Goal: Task Accomplishment & Management: Manage account settings

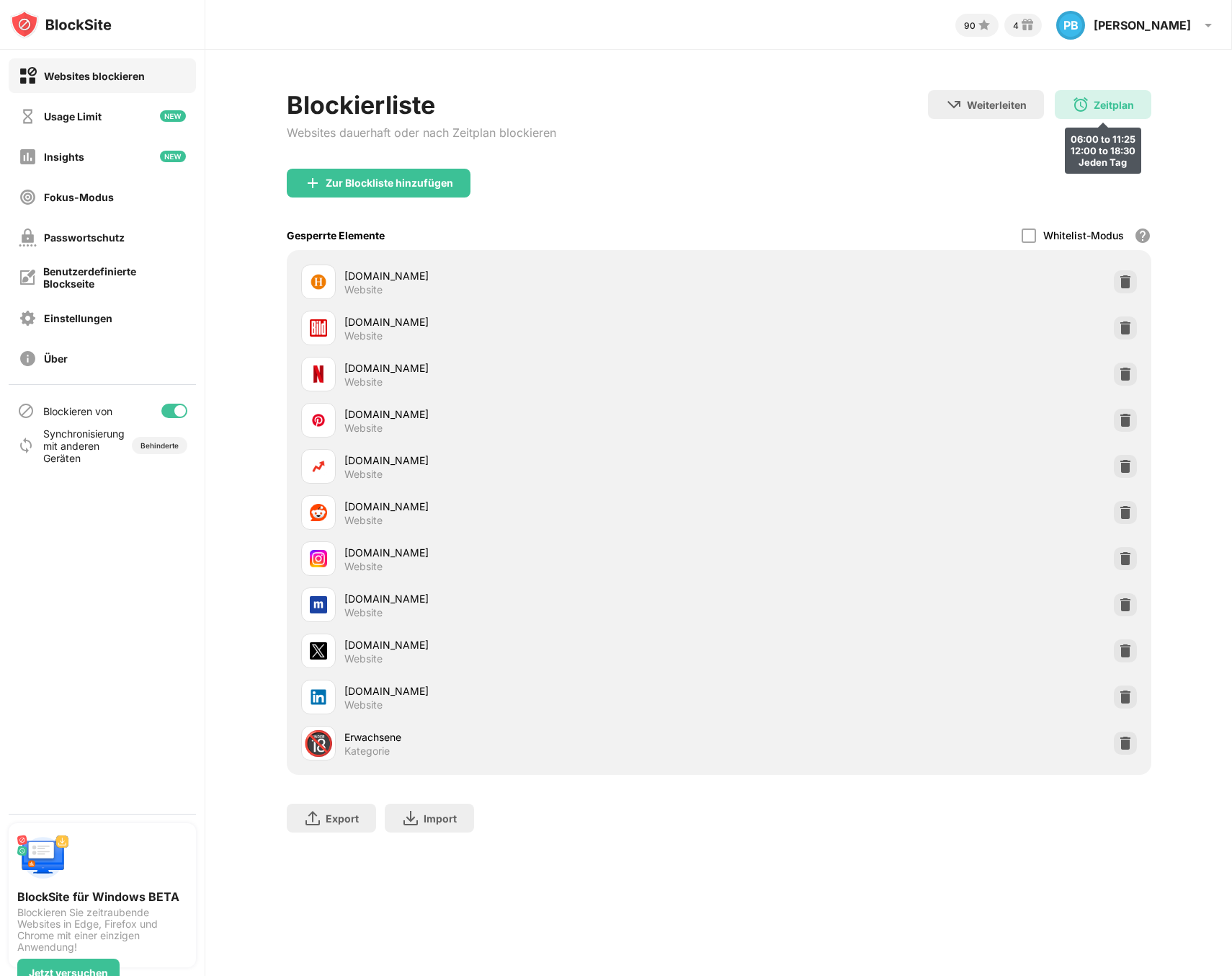
click at [1091, 92] on div "Zeitplan 06:00 to 11:25 12:00 to 18:30 Jeden Tag" at bounding box center [1103, 104] width 97 height 28
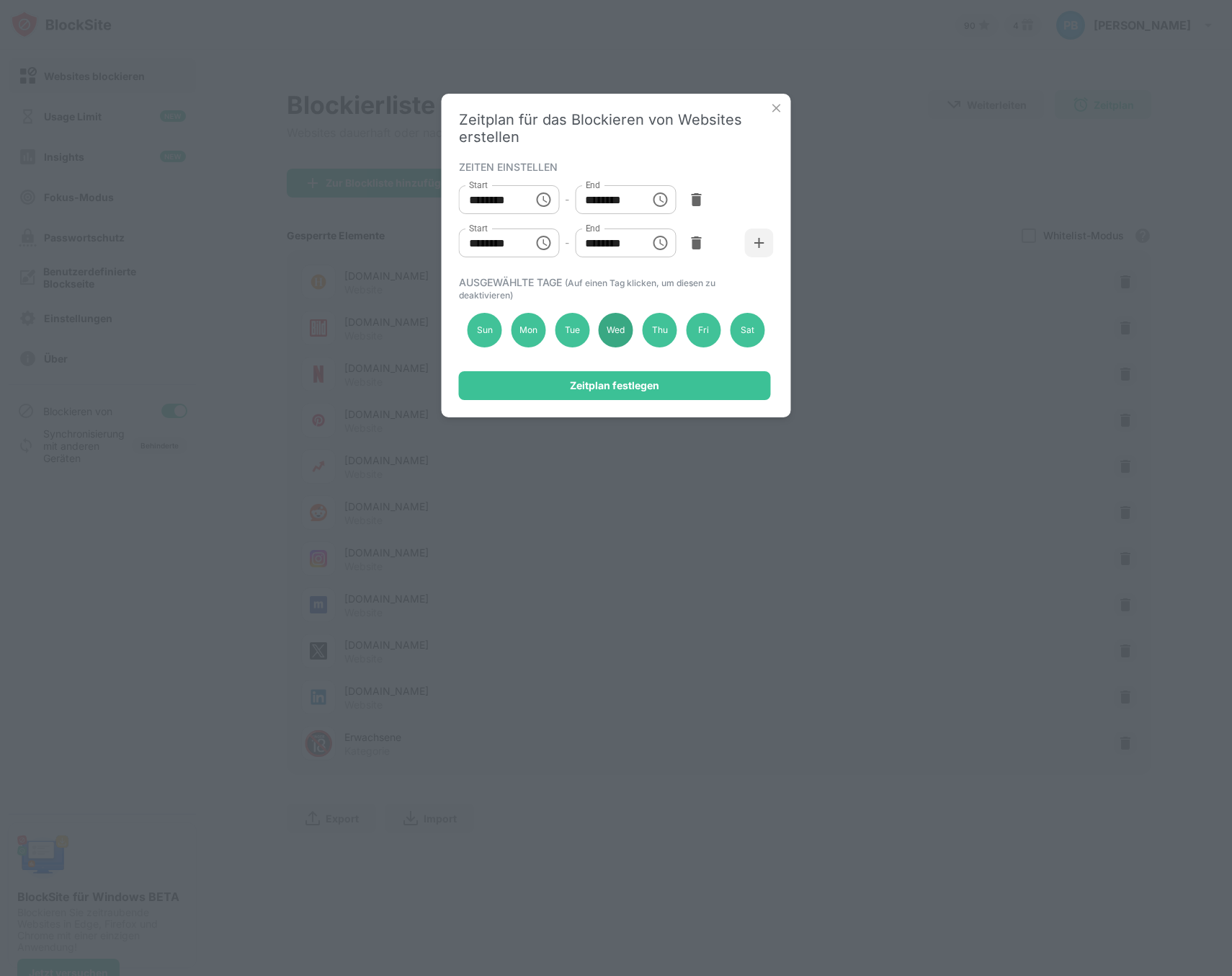
click at [609, 336] on div "Wed" at bounding box center [616, 329] width 35 height 35
click at [577, 336] on div "Tue" at bounding box center [572, 329] width 35 height 35
click at [610, 334] on div "Wed" at bounding box center [616, 329] width 35 height 35
click at [605, 392] on div "Zeitplan festlegen" at bounding box center [616, 385] width 312 height 28
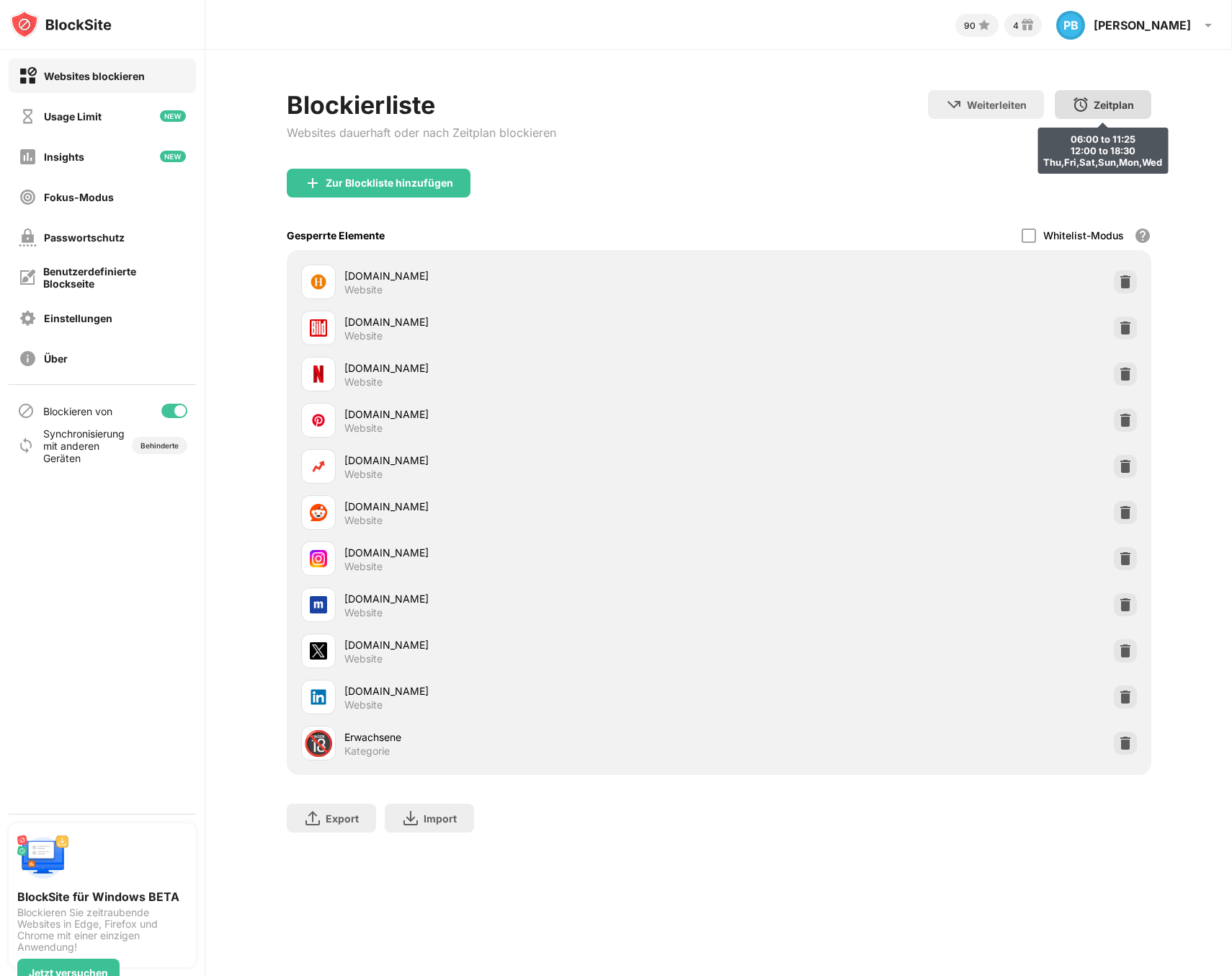
click at [1080, 103] on img at bounding box center [1081, 104] width 17 height 17
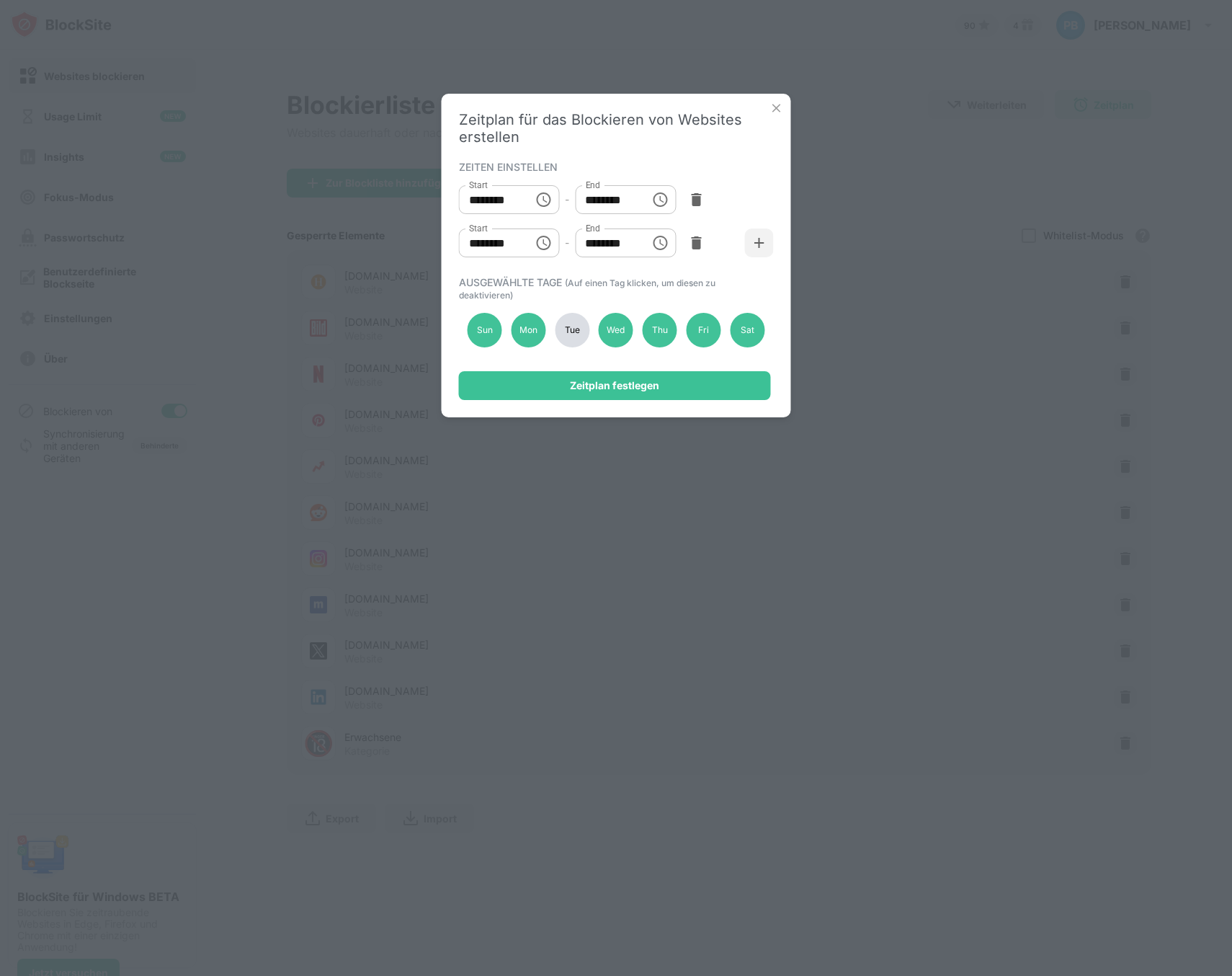
click at [560, 330] on div "Tue" at bounding box center [572, 329] width 35 height 35
click at [580, 384] on div "Zeitplan festlegen" at bounding box center [615, 385] width 89 height 11
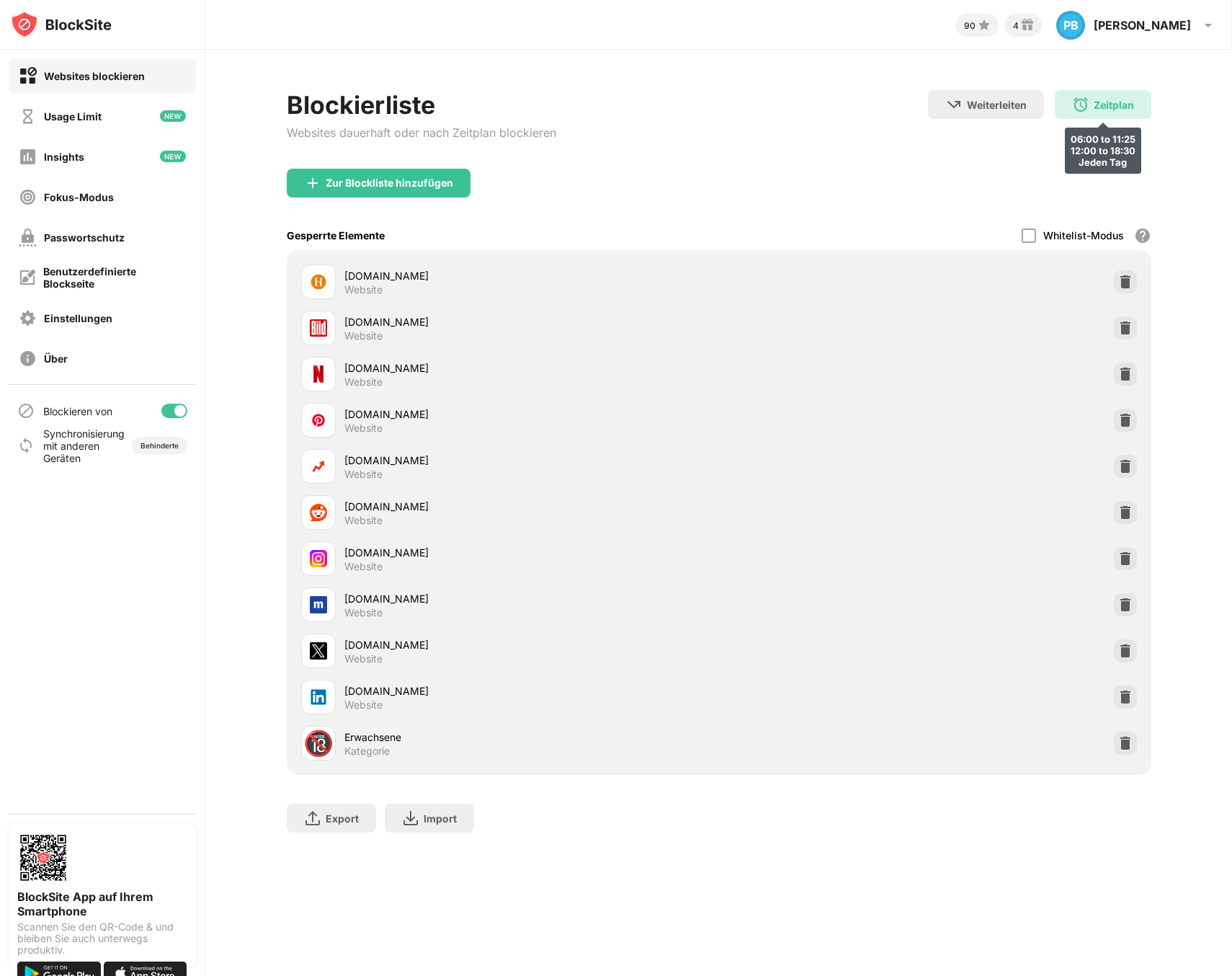
click at [1097, 112] on div "Zeitplan 06:00 to 11:25 12:00 to 18:30 Jeden Tag" at bounding box center [1103, 104] width 97 height 28
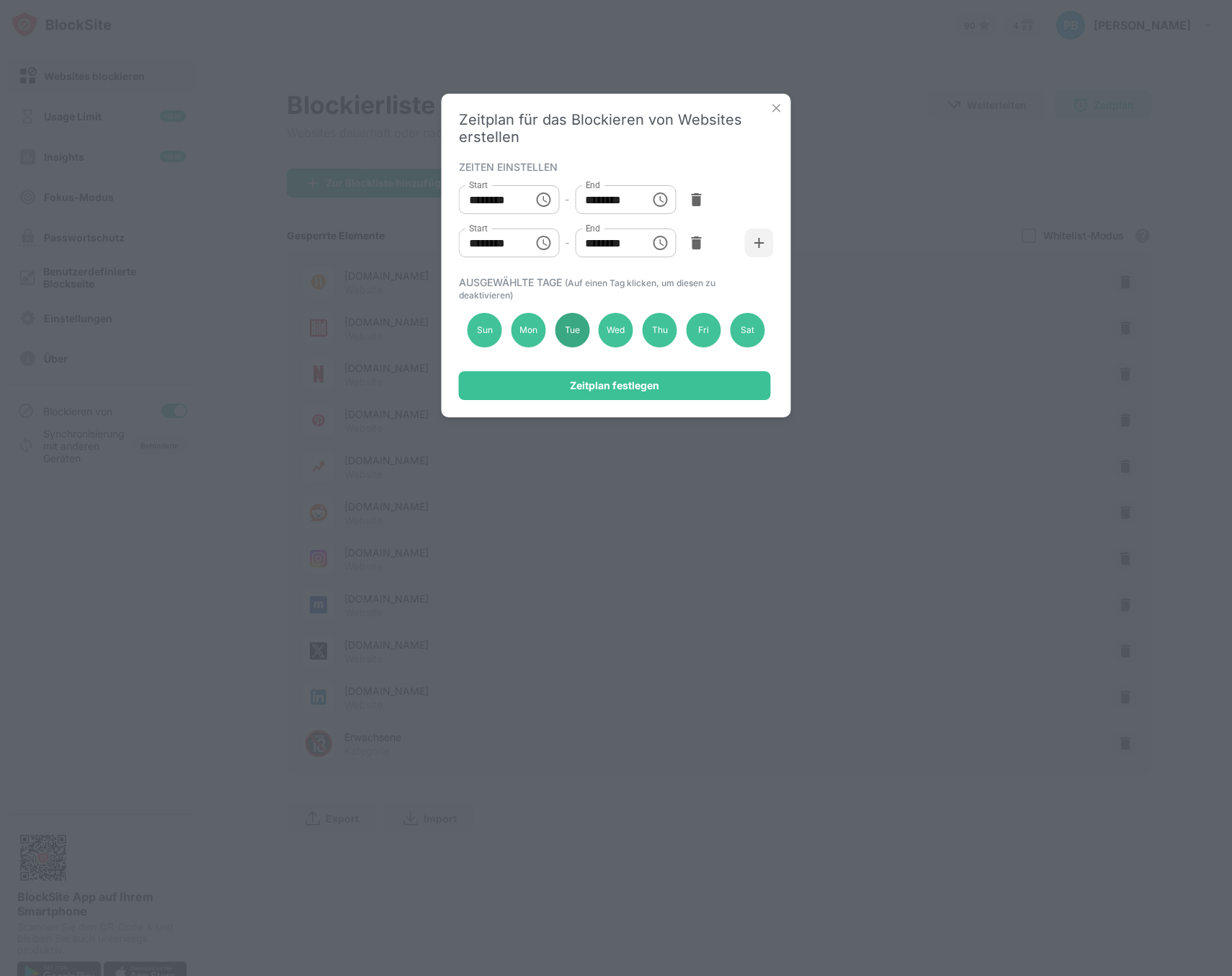
click at [568, 330] on div "Tue" at bounding box center [572, 329] width 35 height 35
drag, startPoint x: 574, startPoint y: 382, endPoint x: 240, endPoint y: 166, distance: 397.8
click at [572, 382] on div "Zeitplan festlegen" at bounding box center [615, 385] width 89 height 11
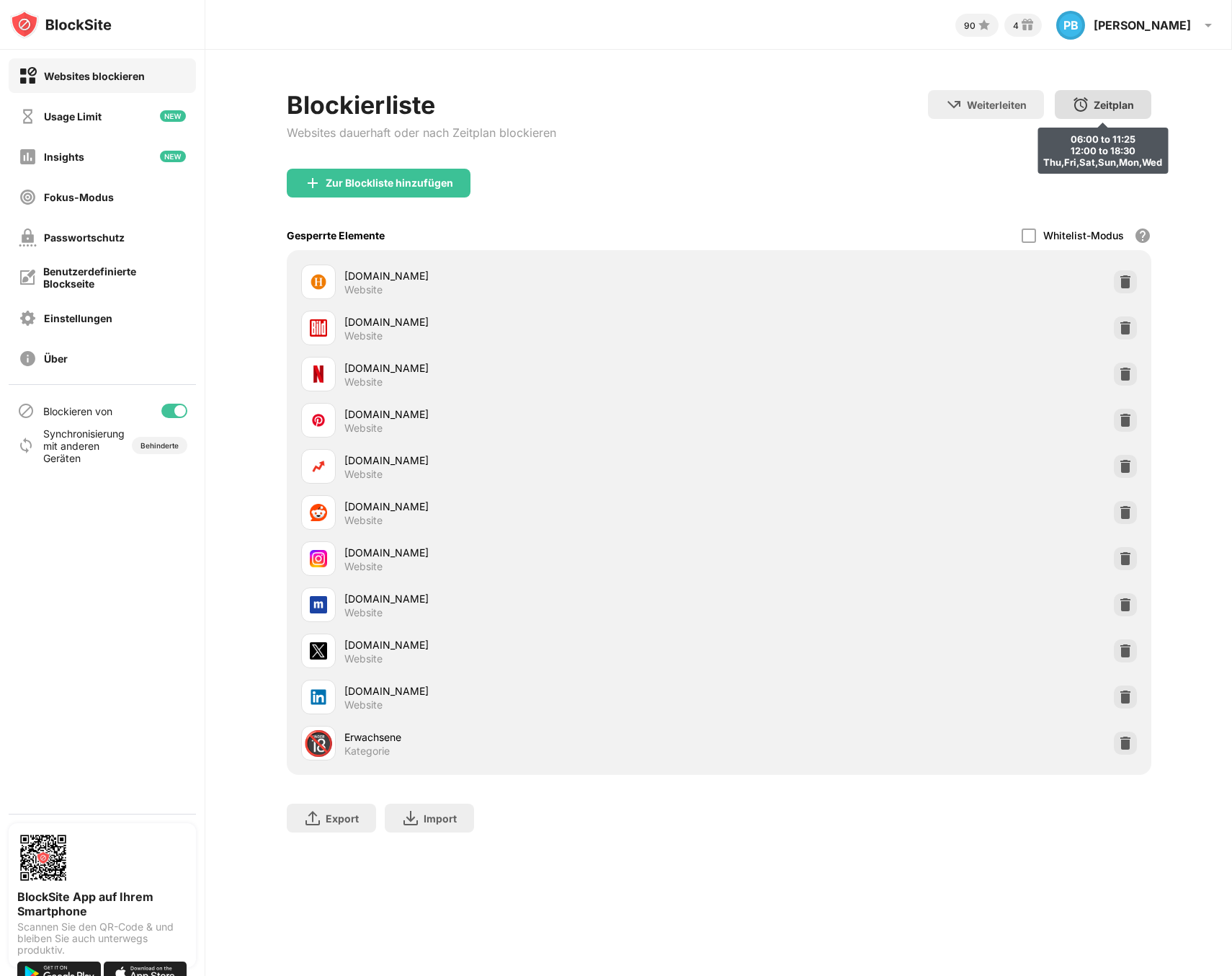
click at [1097, 108] on div "Zeitplan" at bounding box center [1114, 104] width 41 height 12
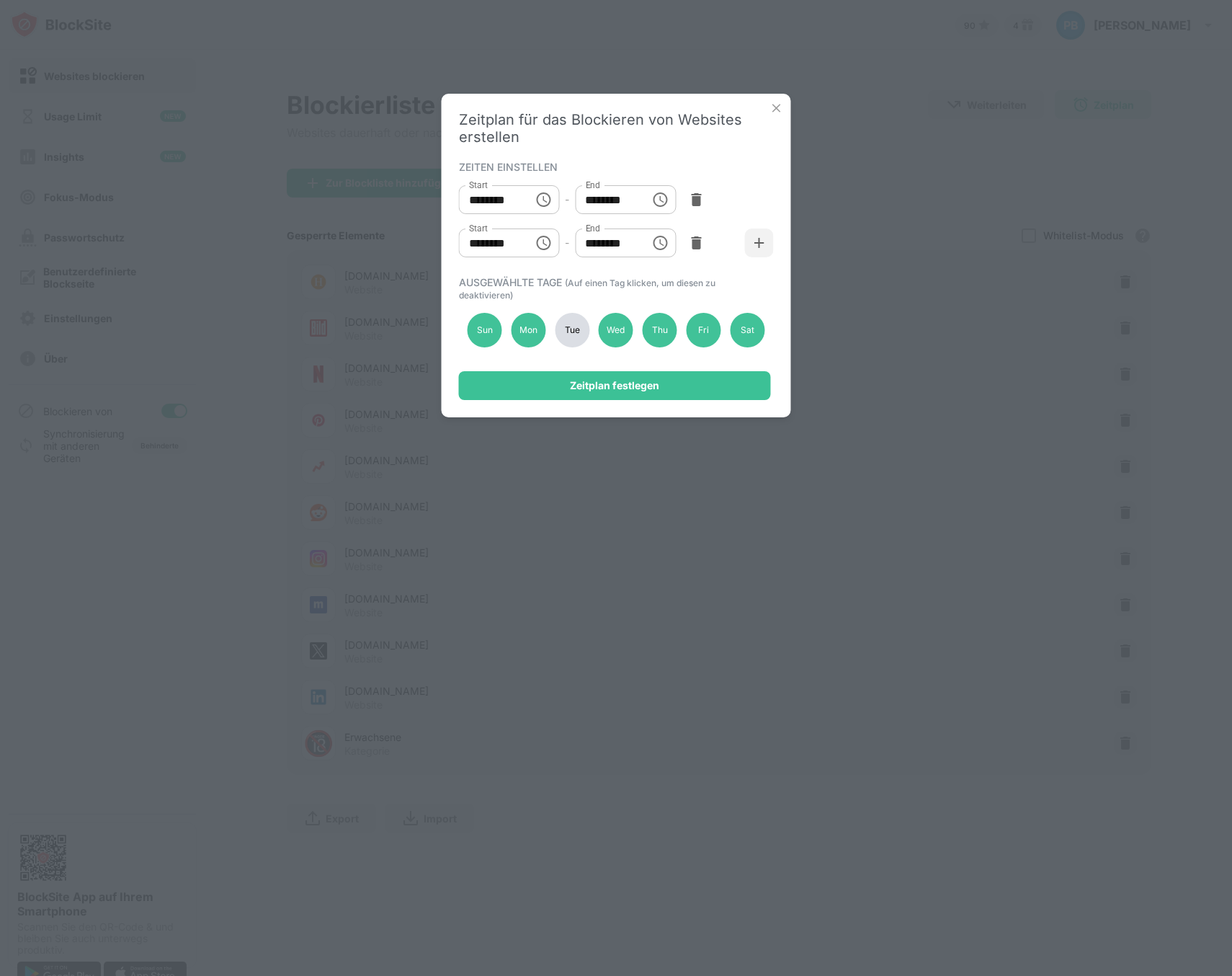
click at [569, 343] on div "Tue" at bounding box center [572, 329] width 35 height 35
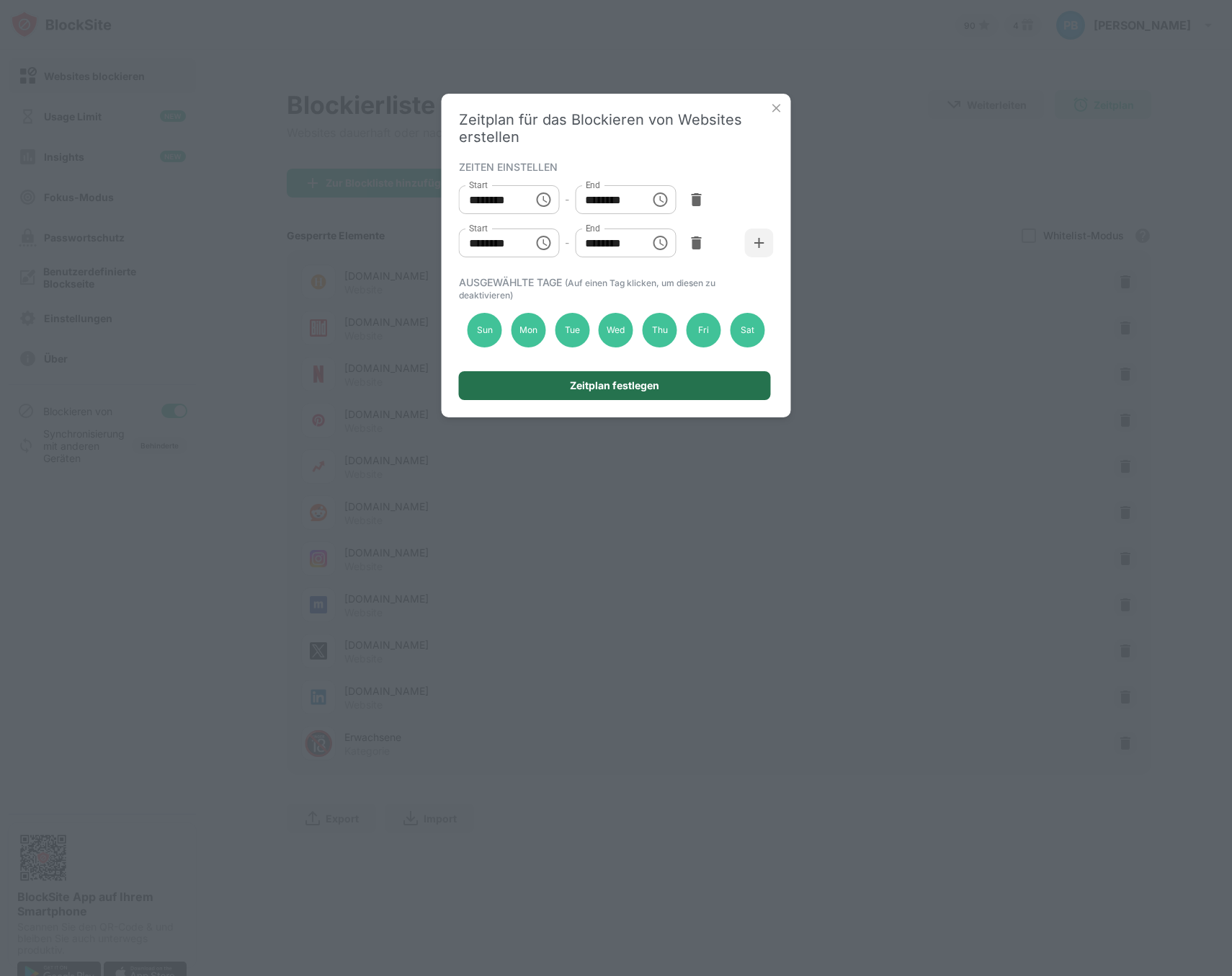
click at [567, 384] on div "Zeitplan festlegen" at bounding box center [616, 385] width 312 height 28
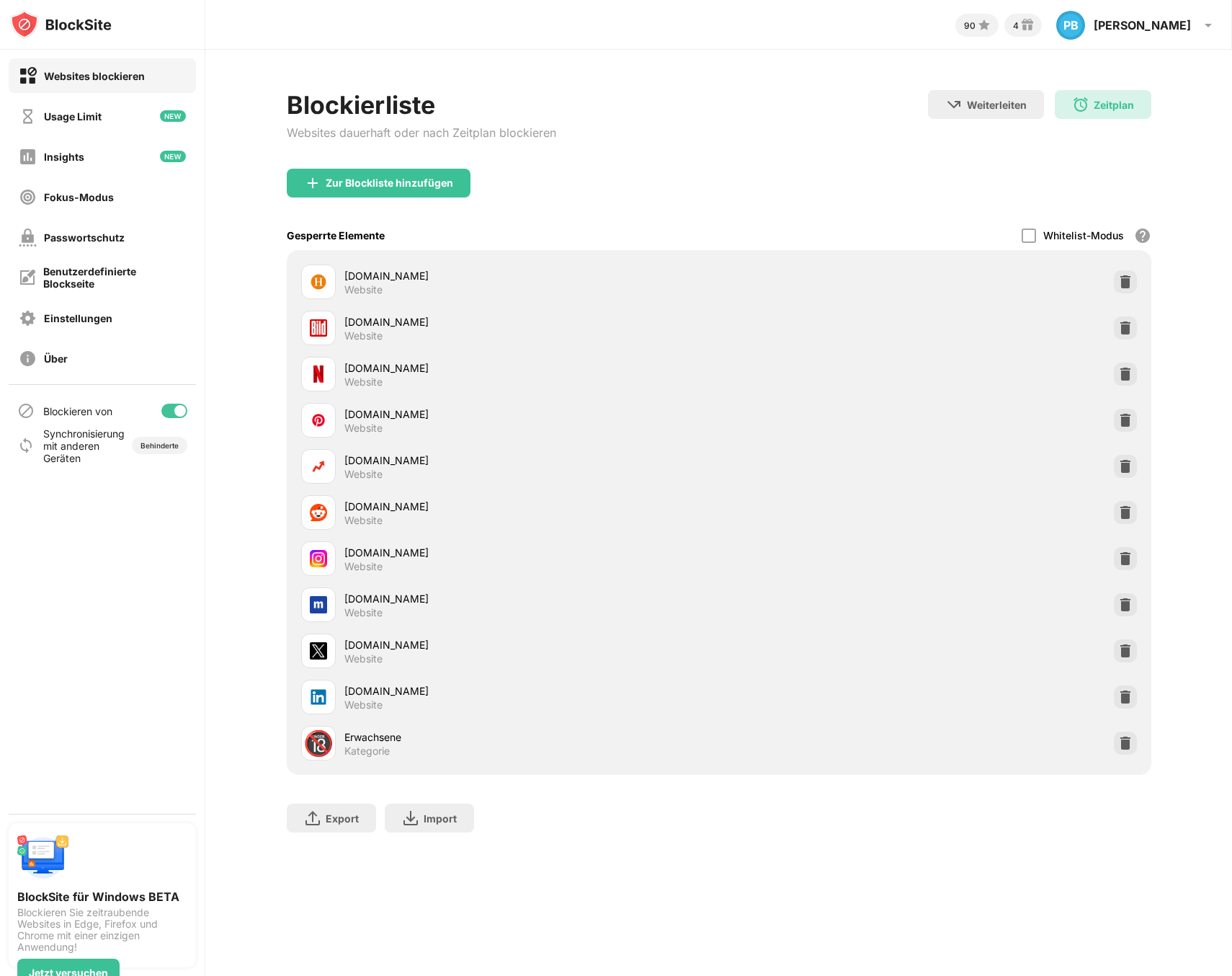
click at [810, 219] on div "Zur Blockliste hinzufügen" at bounding box center [719, 194] width 865 height 52
